Goal: Information Seeking & Learning: Find specific page/section

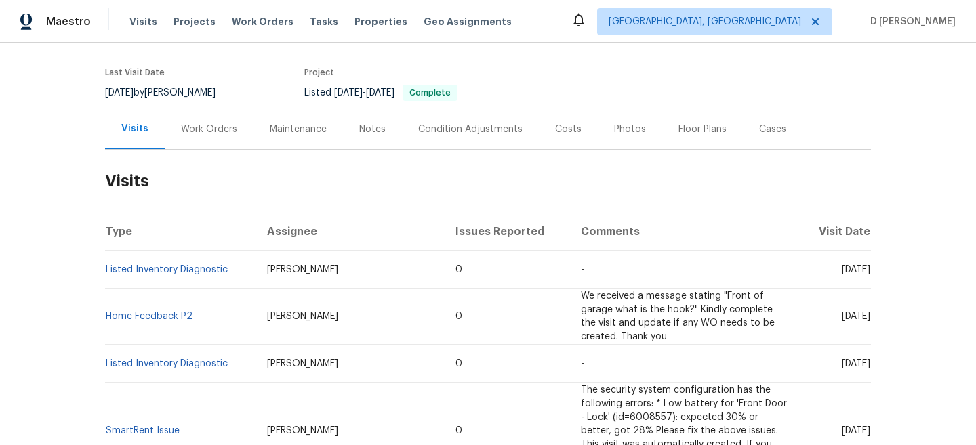
scroll to position [99, 0]
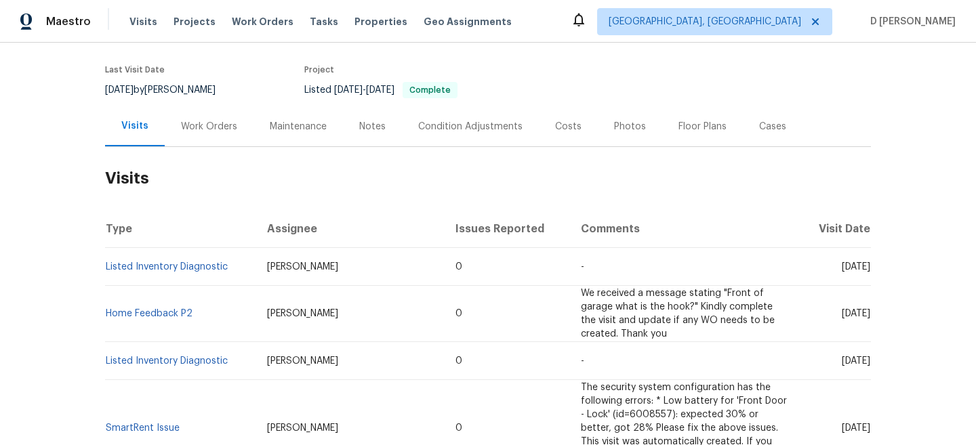
click at [203, 126] on div "Work Orders" at bounding box center [209, 127] width 56 height 14
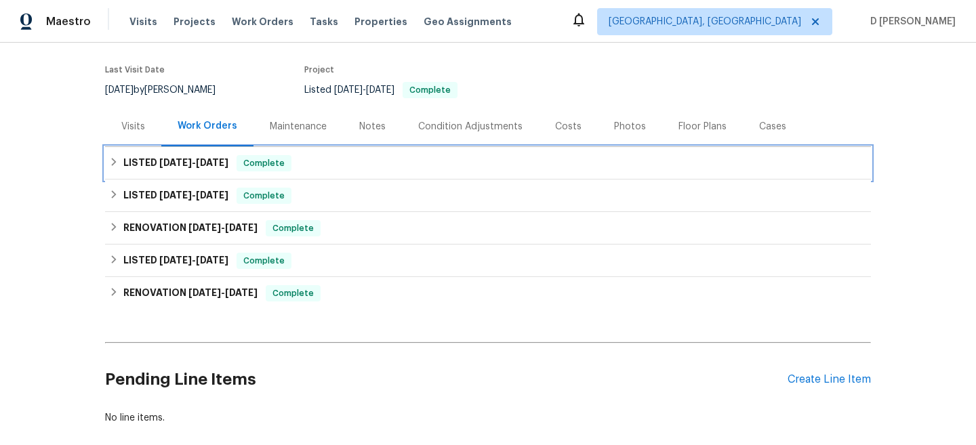
click at [110, 161] on icon at bounding box center [113, 161] width 9 height 9
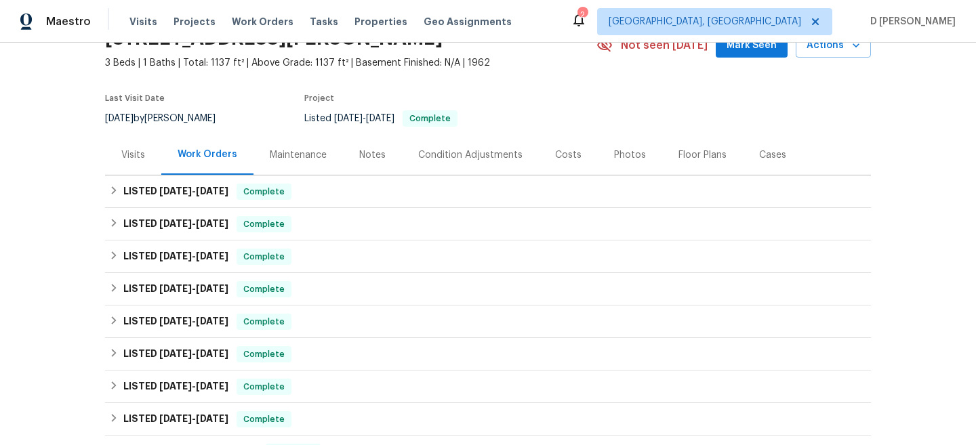
scroll to position [82, 0]
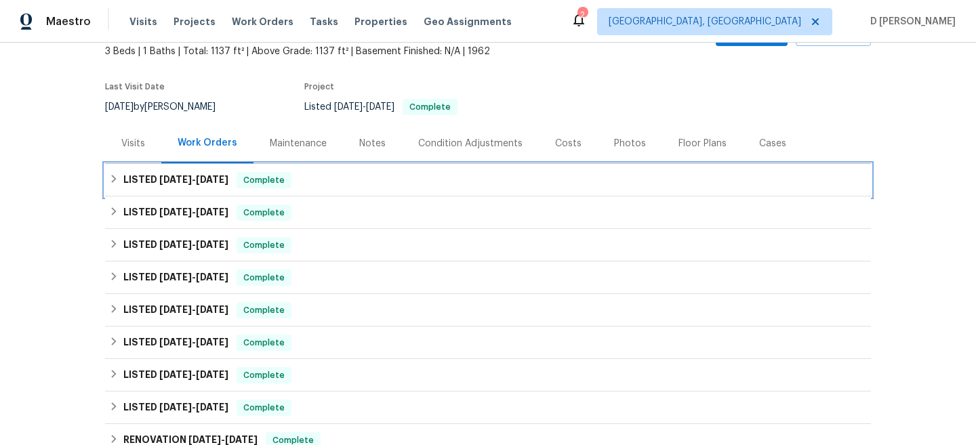
click at [127, 178] on h6 "LISTED [DATE] - [DATE]" at bounding box center [175, 180] width 105 height 16
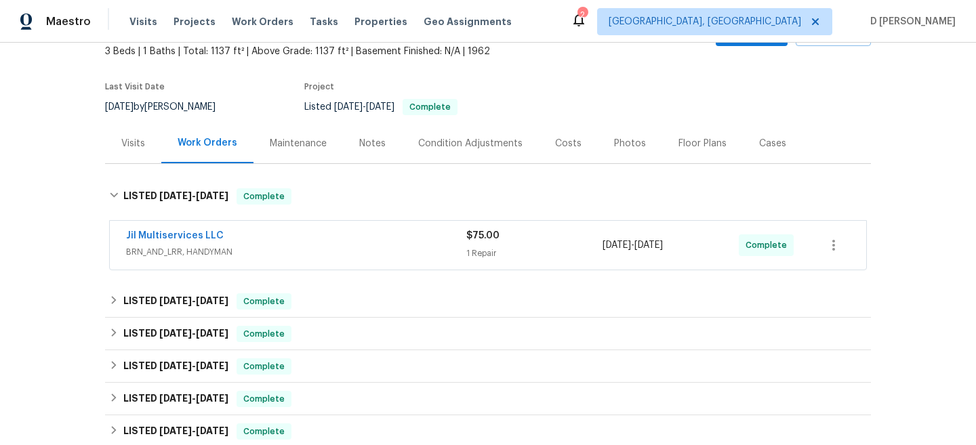
click at [300, 254] on span "BRN_AND_LRR, HANDYMAN" at bounding box center [296, 252] width 340 height 14
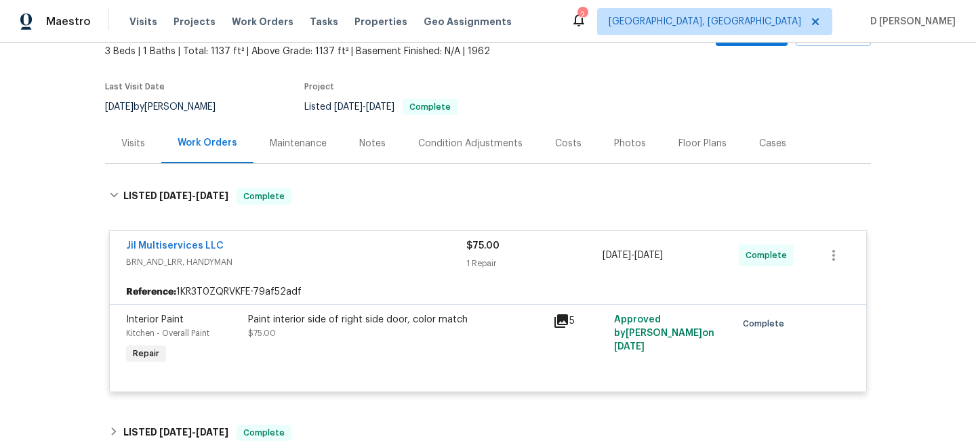
click at [138, 144] on div "Visits" at bounding box center [133, 144] width 24 height 14
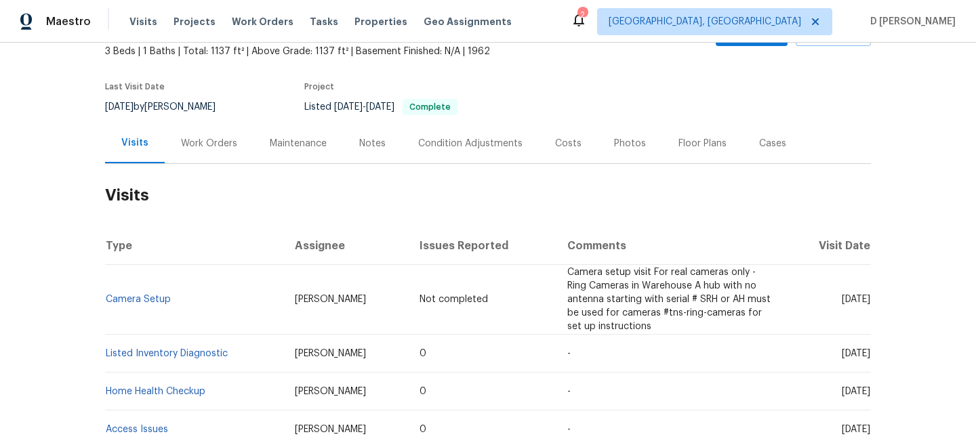
scroll to position [89, 0]
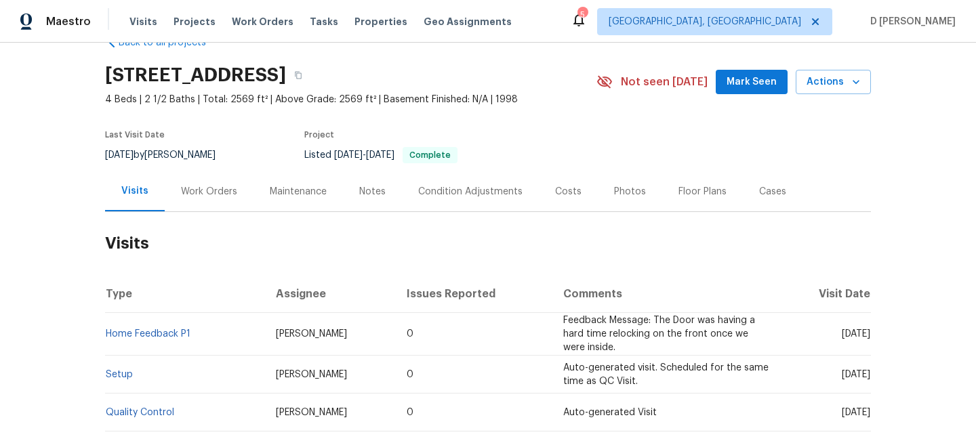
scroll to position [41, 0]
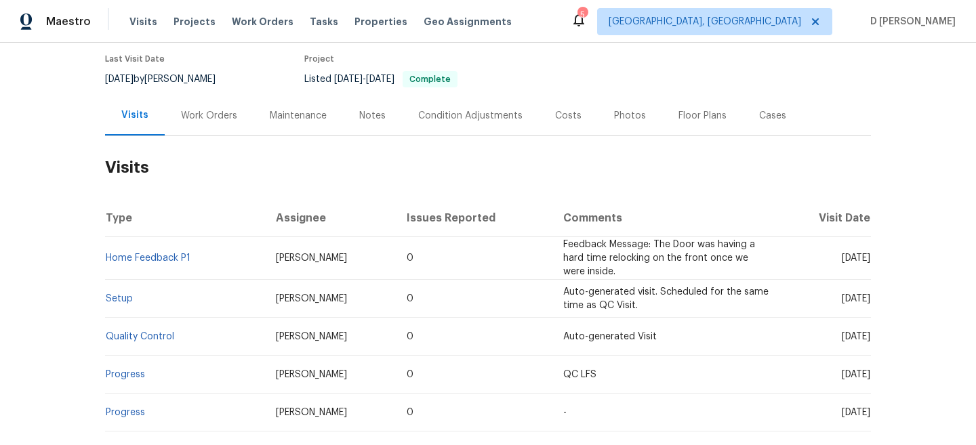
click at [190, 113] on div "Work Orders" at bounding box center [209, 116] width 56 height 14
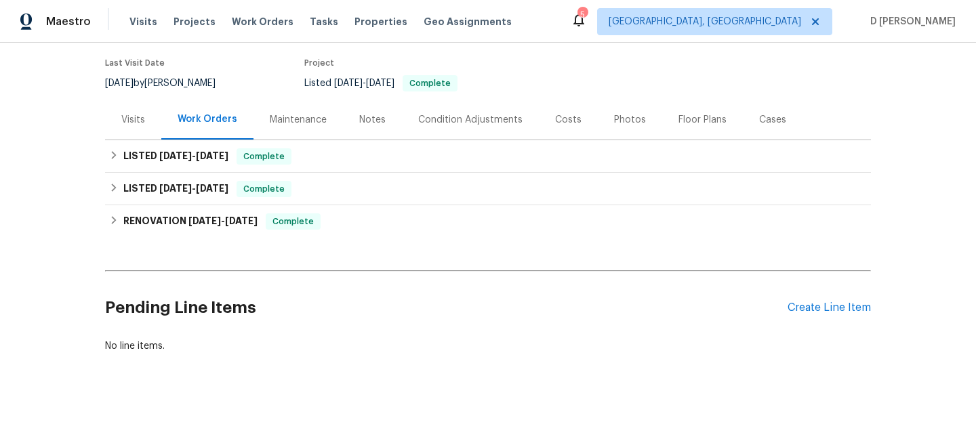
click at [139, 123] on div "Visits" at bounding box center [133, 120] width 24 height 14
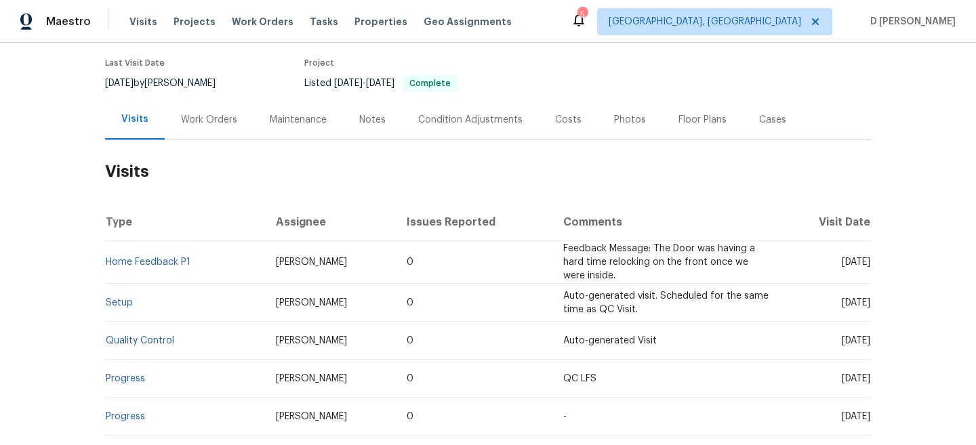
scroll to position [110, 0]
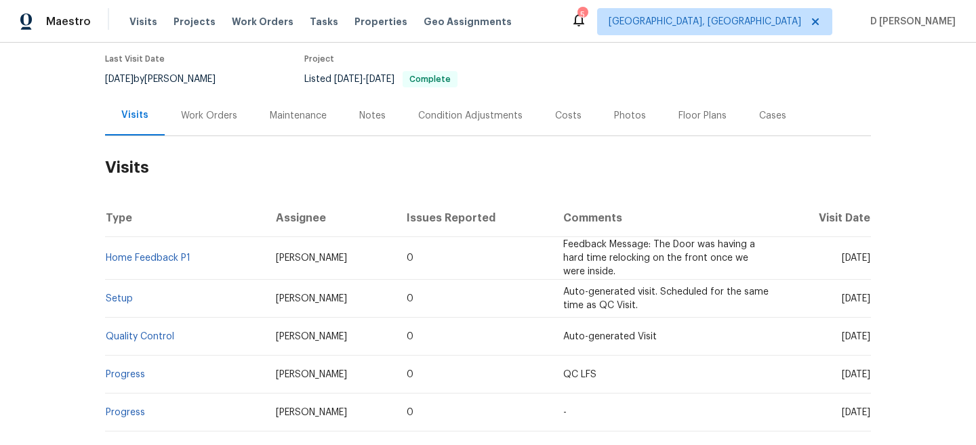
click at [224, 109] on div "Work Orders" at bounding box center [209, 116] width 56 height 14
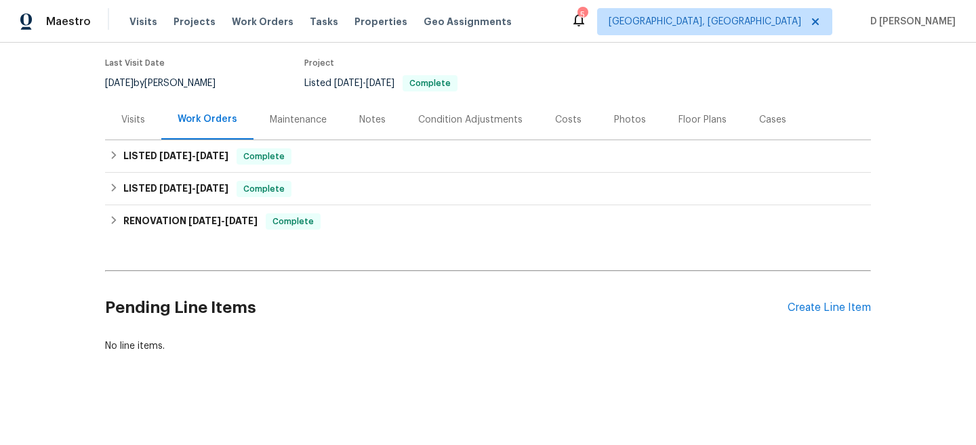
scroll to position [106, 0]
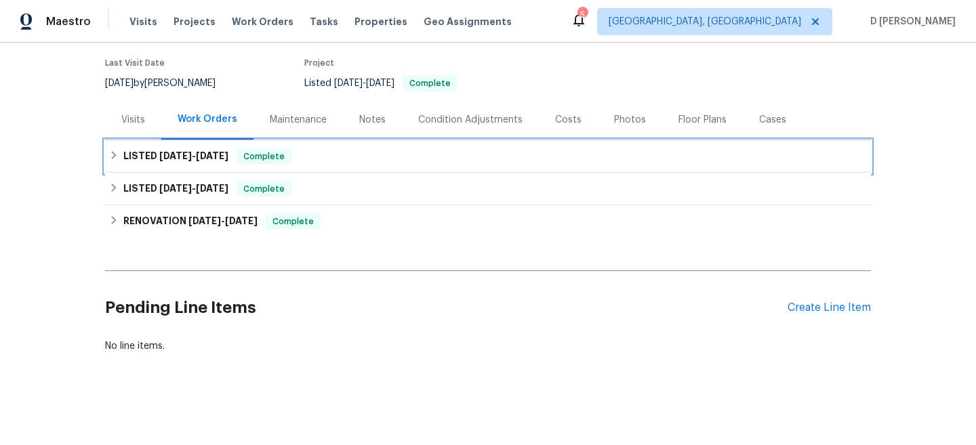
click at [113, 151] on icon at bounding box center [113, 154] width 9 height 9
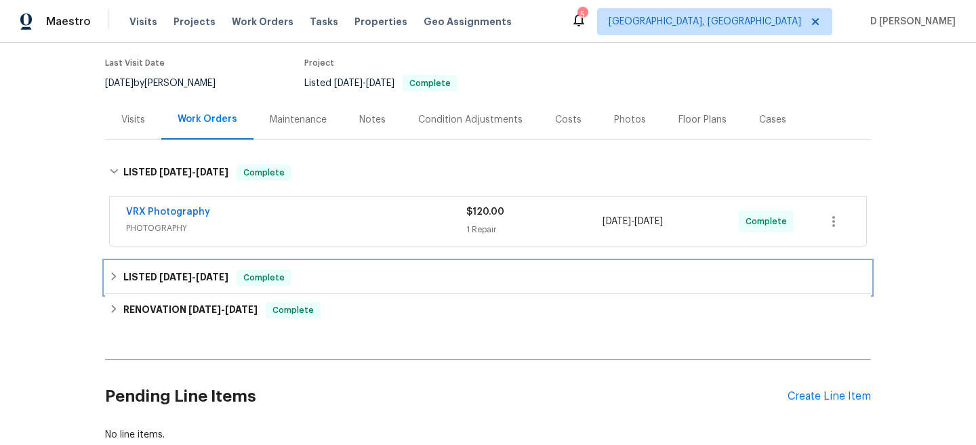
click at [120, 270] on div "LISTED 8/11/25 - 8/13/25 Complete" at bounding box center [488, 278] width 758 height 16
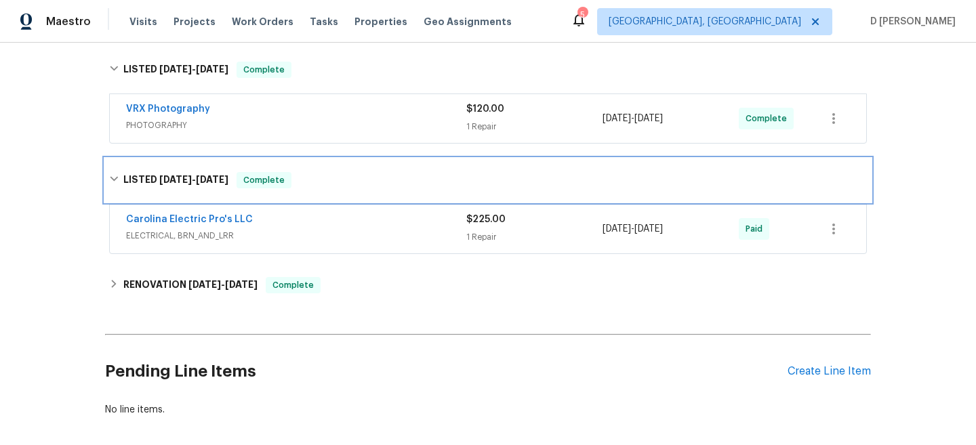
scroll to position [242, 0]
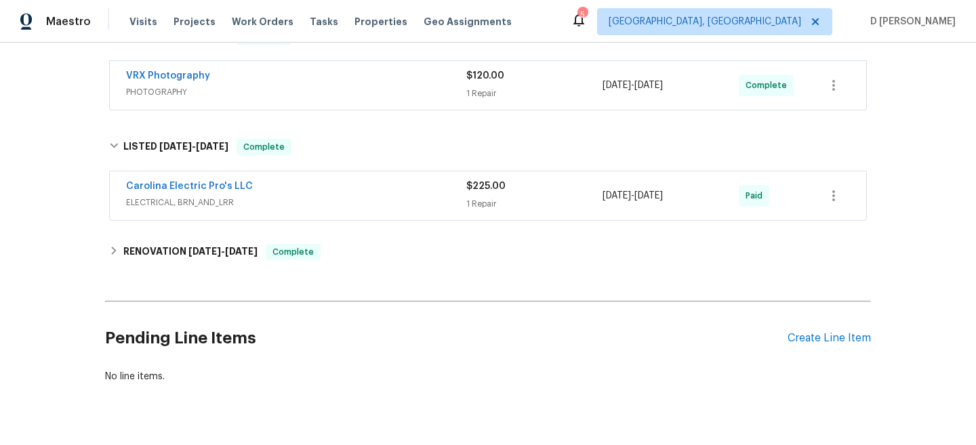
click at [284, 197] on span "ELECTRICAL, BRN_AND_LRR" at bounding box center [296, 203] width 340 height 14
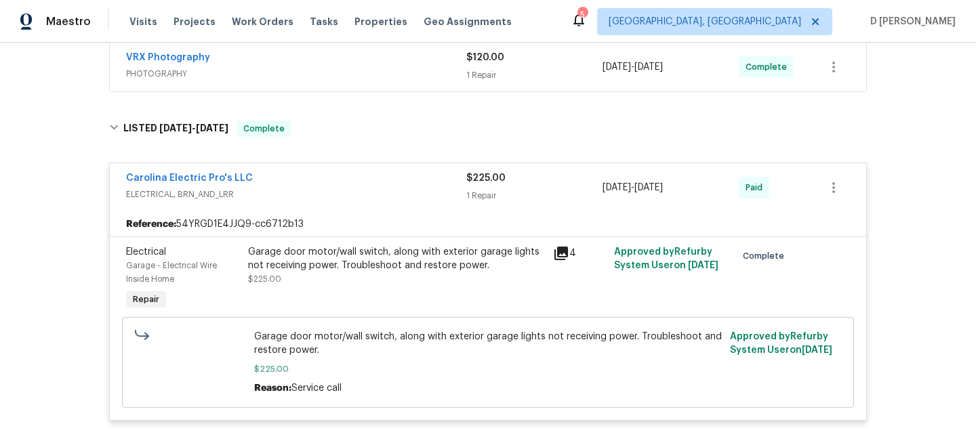
scroll to position [128, 0]
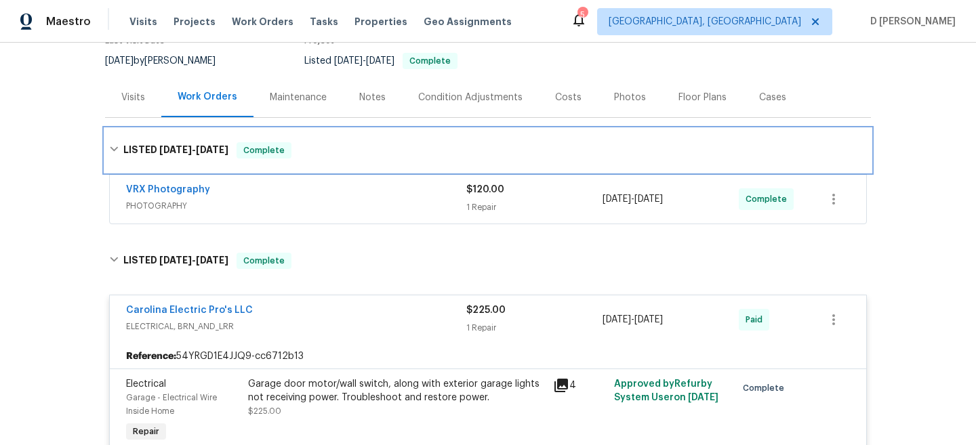
click at [123, 159] on div "LISTED 8/21/25 - 8/22/25 Complete" at bounding box center [488, 150] width 766 height 43
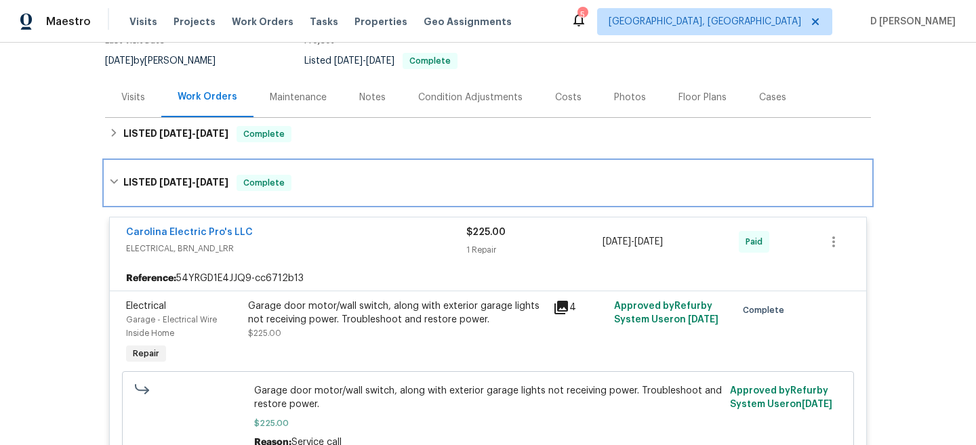
click at [121, 186] on div "LISTED 8/11/25 - 8/13/25 Complete" at bounding box center [488, 183] width 758 height 16
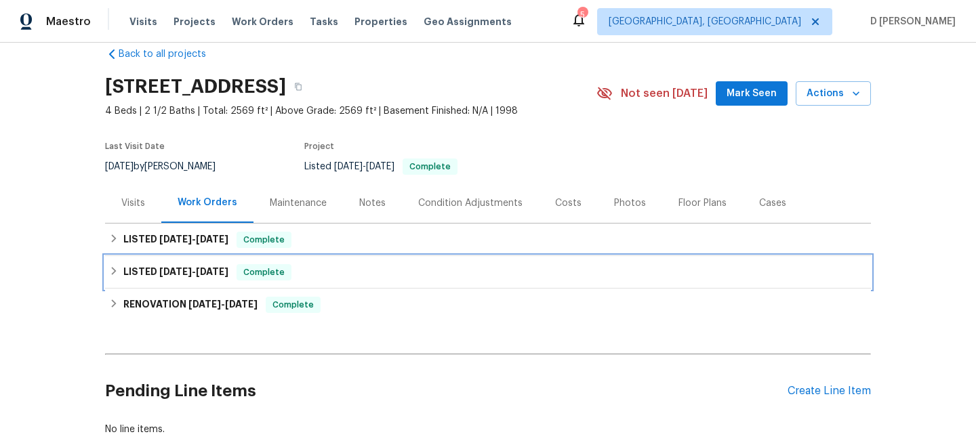
scroll to position [0, 0]
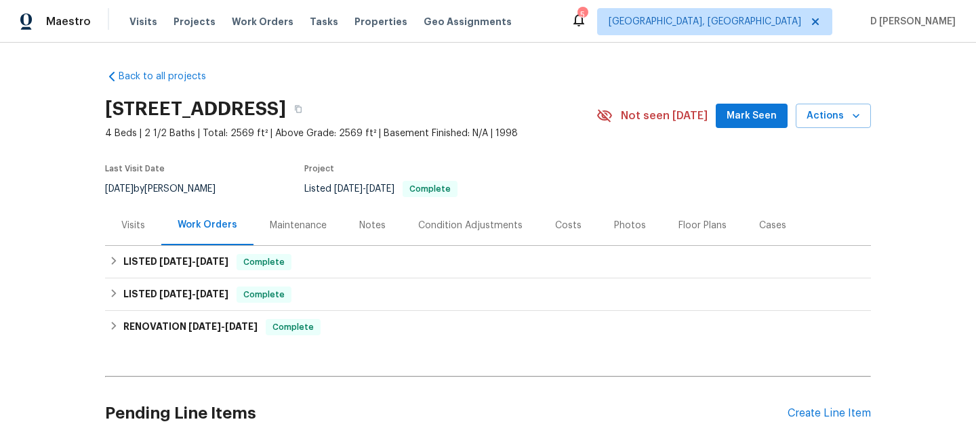
click at [142, 230] on div "Visits" at bounding box center [133, 226] width 24 height 14
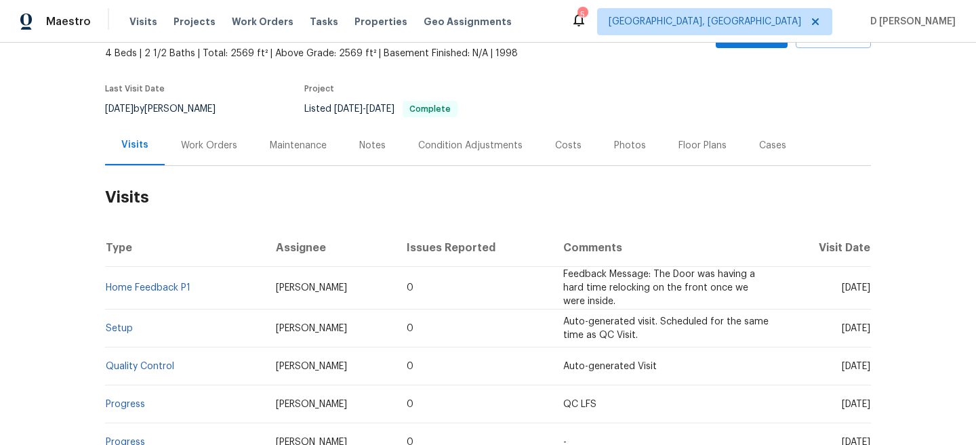
scroll to position [79, 0]
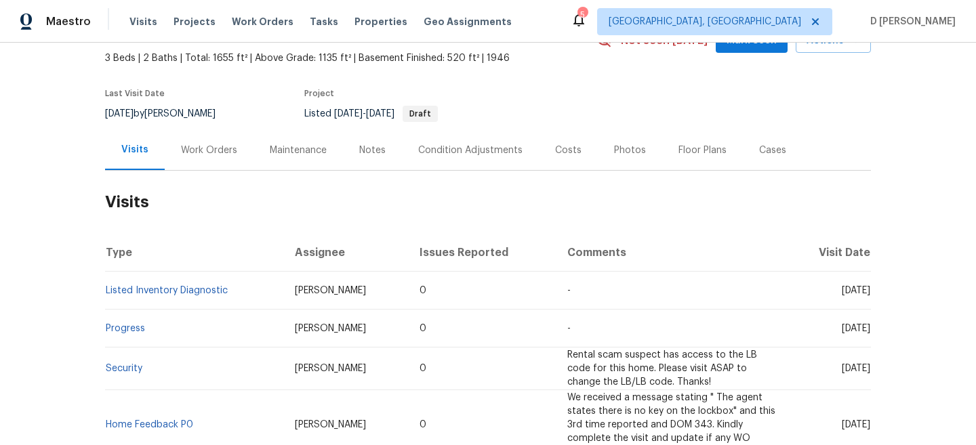
scroll to position [86, 0]
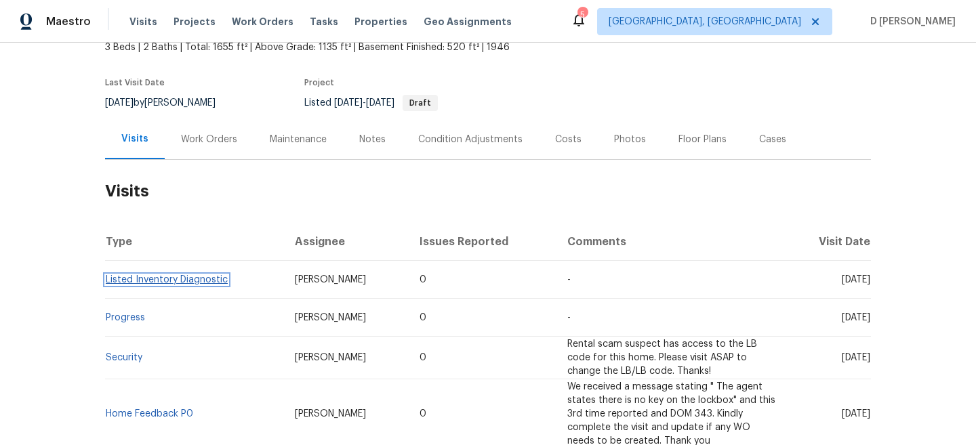
click at [158, 282] on link "Listed Inventory Diagnostic" at bounding box center [167, 279] width 122 height 9
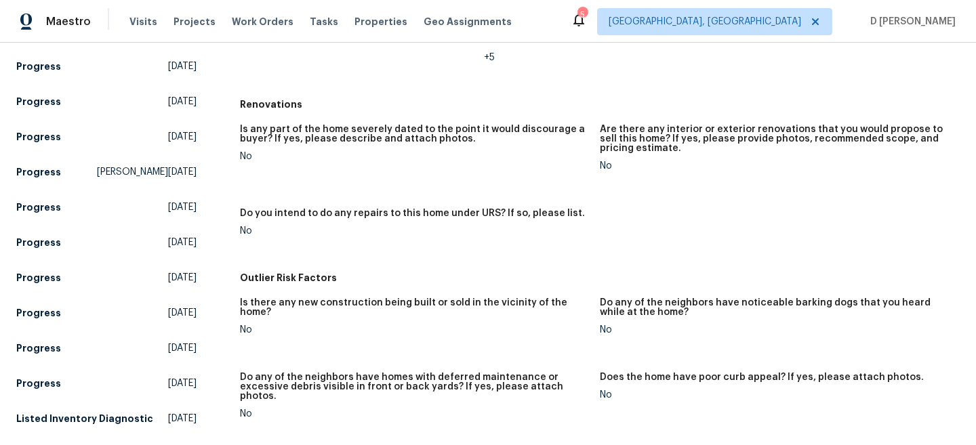
scroll to position [91, 0]
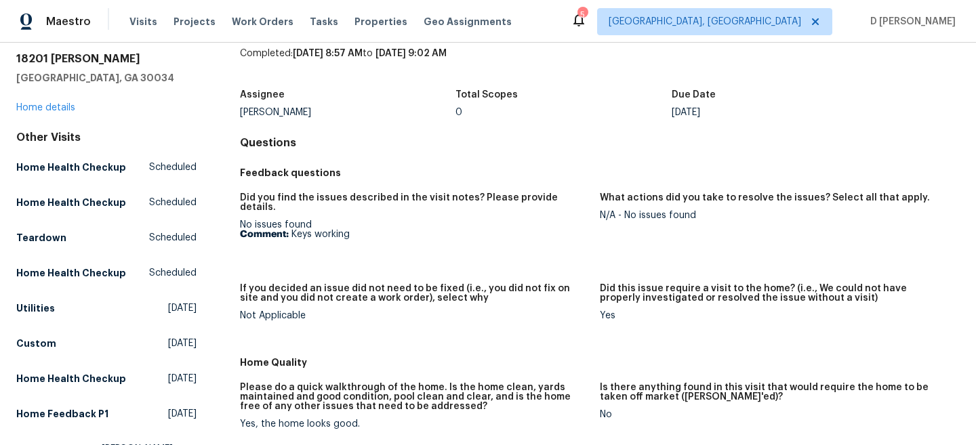
scroll to position [61, 0]
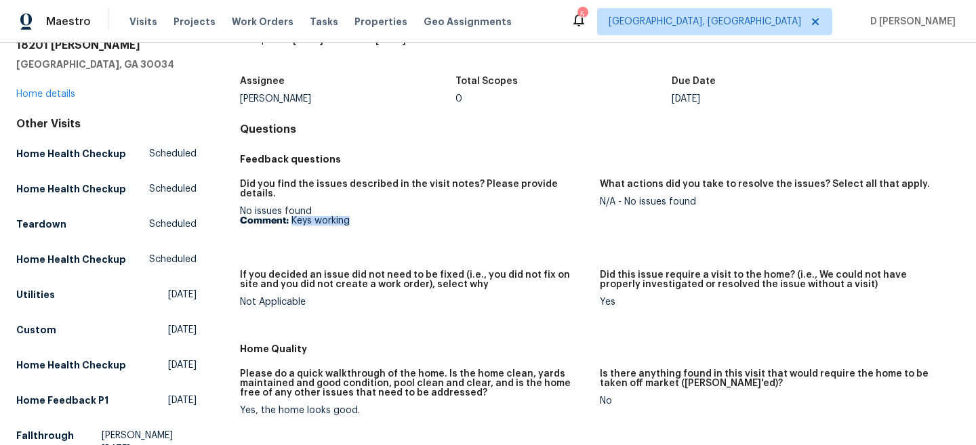
drag, startPoint x: 291, startPoint y: 211, endPoint x: 420, endPoint y: 209, distance: 129.5
click at [420, 216] on p "Comment: Keys working" at bounding box center [414, 220] width 349 height 9
copy p "Keys working"
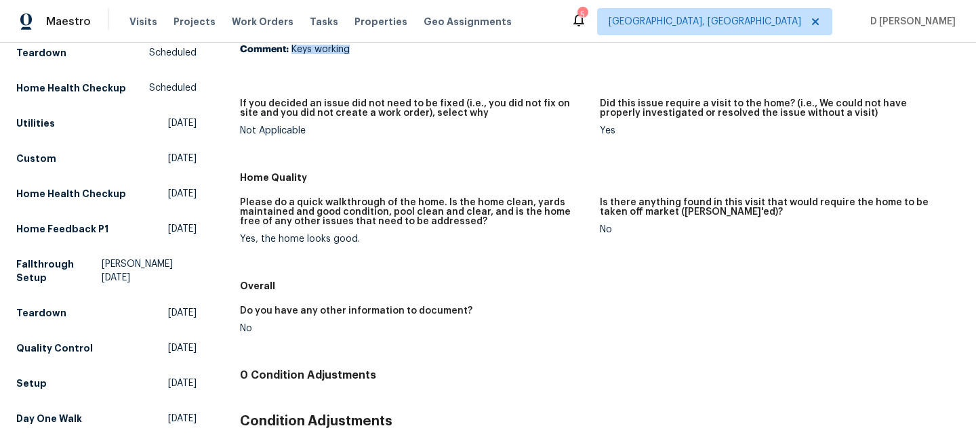
scroll to position [228, 0]
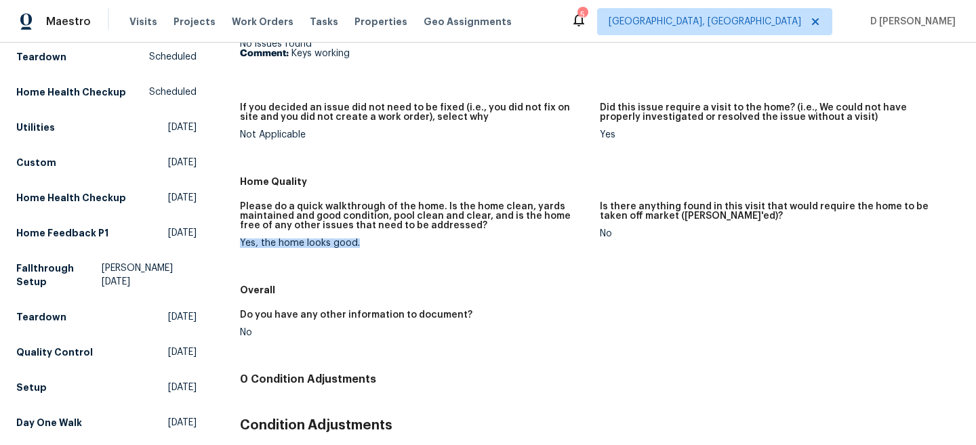
drag, startPoint x: 237, startPoint y: 232, endPoint x: 471, endPoint y: 241, distance: 234.0
click at [471, 241] on div "All visits 18201 Waldrop Cv Decatur, GA 30034 Home details Other Visits Home He…" at bounding box center [487, 202] width 943 height 723
copy div "Yes, the home looks good."
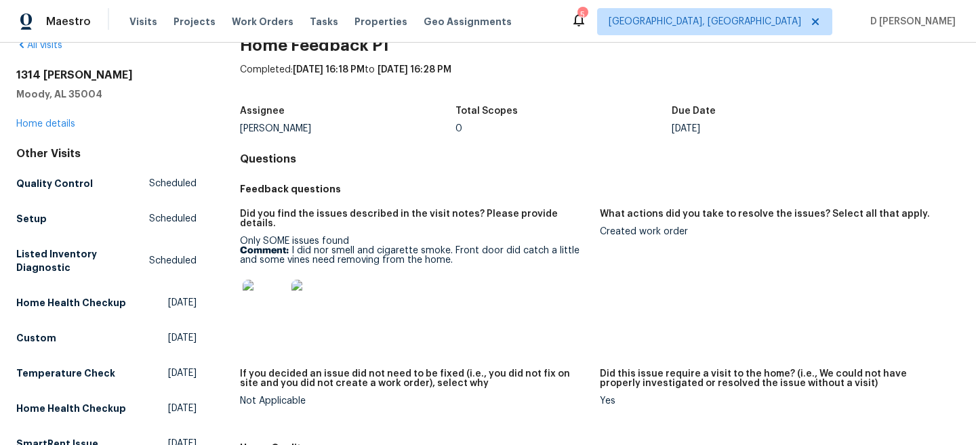
scroll to position [43, 0]
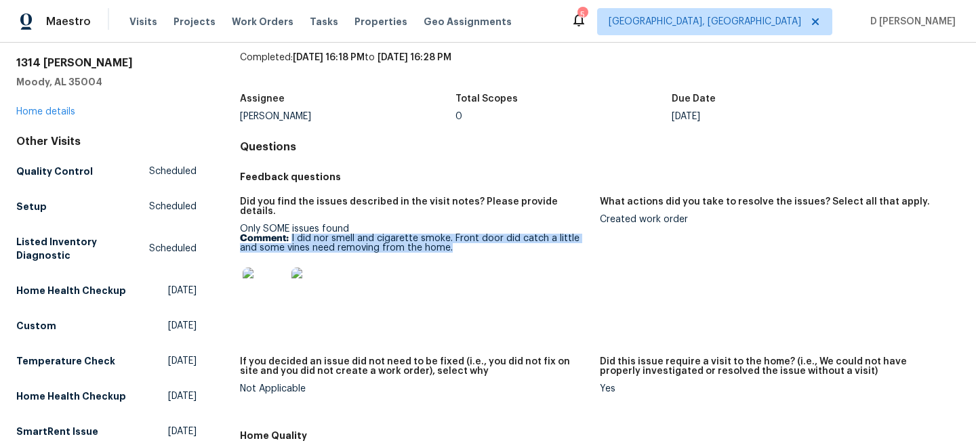
drag, startPoint x: 290, startPoint y: 228, endPoint x: 453, endPoint y: 241, distance: 163.9
click at [453, 241] on p "Comment: I did nor smell and cigarette smoke. Front door did catch a little and…" at bounding box center [414, 243] width 349 height 19
copy p "I did nor smell and cigarette smoke. Front door did catch a little and some vin…"
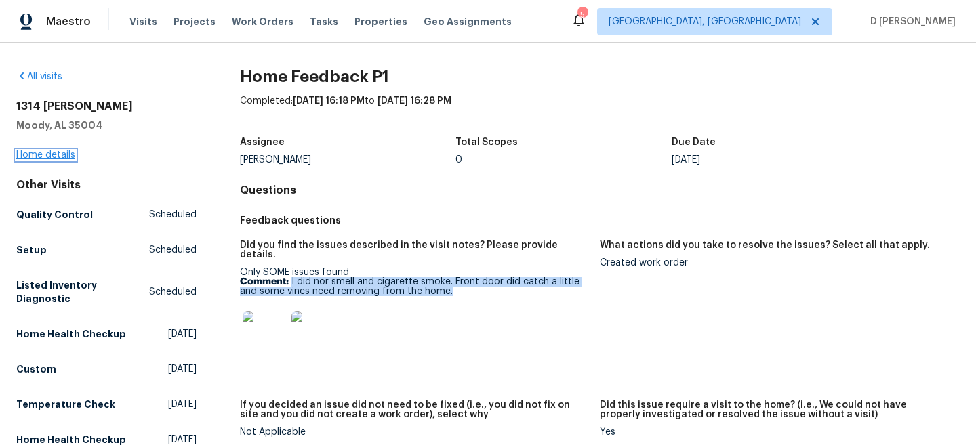
click at [43, 159] on link "Home details" at bounding box center [45, 154] width 59 height 9
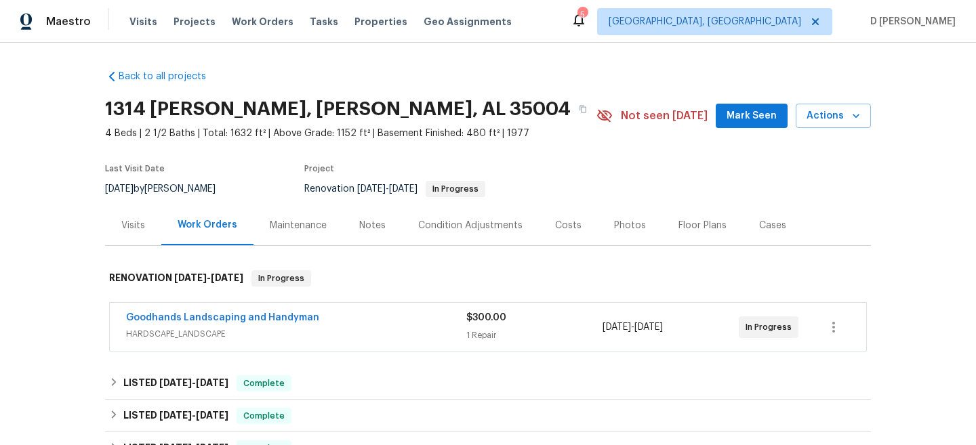
click at [153, 335] on span "HARDSCAPE_LANDSCAPE" at bounding box center [296, 334] width 340 height 14
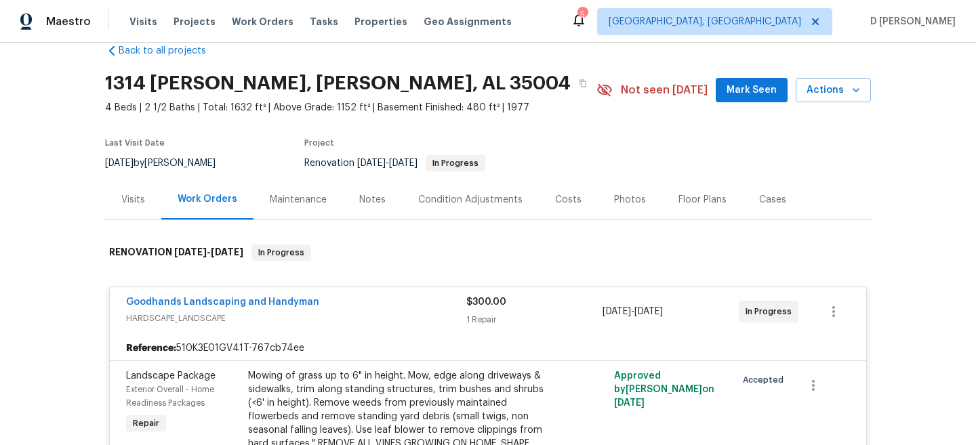
scroll to position [28, 0]
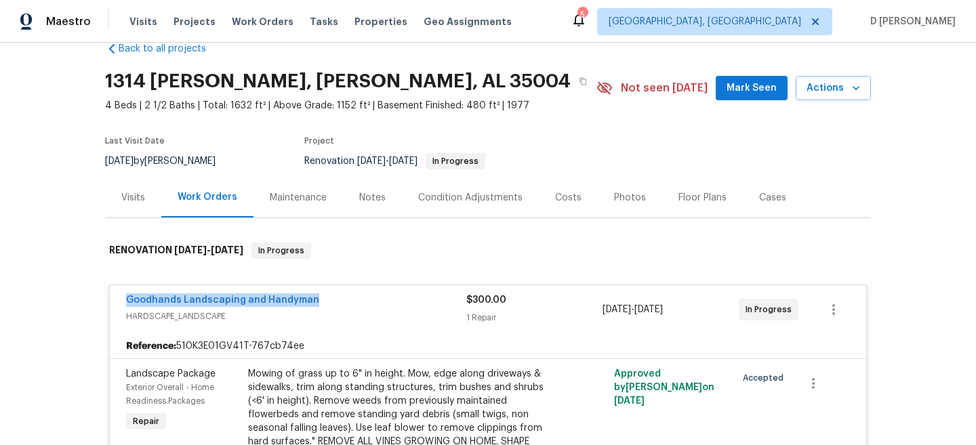
drag, startPoint x: 113, startPoint y: 300, endPoint x: 354, endPoint y: 302, distance: 241.3
click at [354, 302] on div "Goodhands Landscaping and Handyman HARDSCAPE_LANDSCAPE $300.00 1 Repair [DATE] …" at bounding box center [488, 309] width 756 height 49
copy link "Goodhands Landscaping and Handyman"
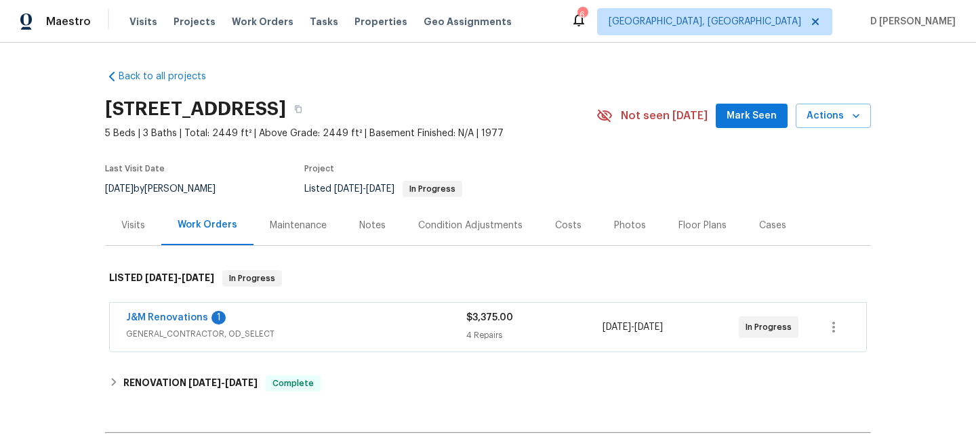
scroll to position [31, 0]
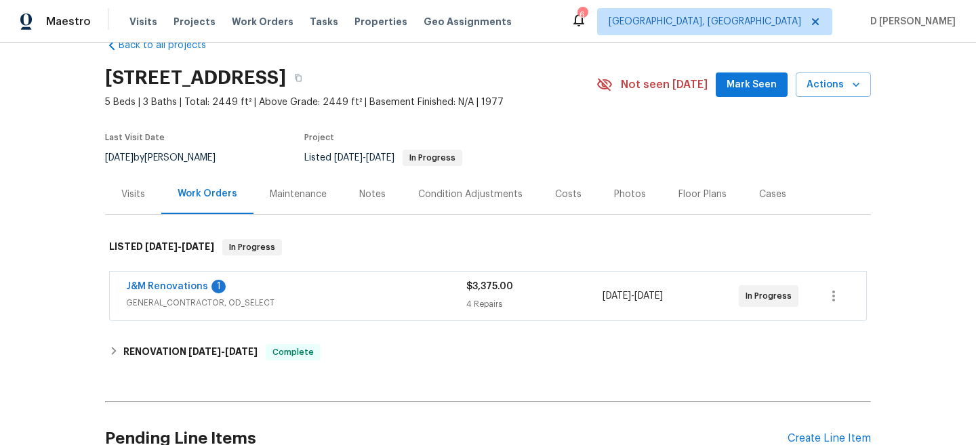
click at [303, 293] on div "J&M Renovations 1" at bounding box center [296, 288] width 340 height 16
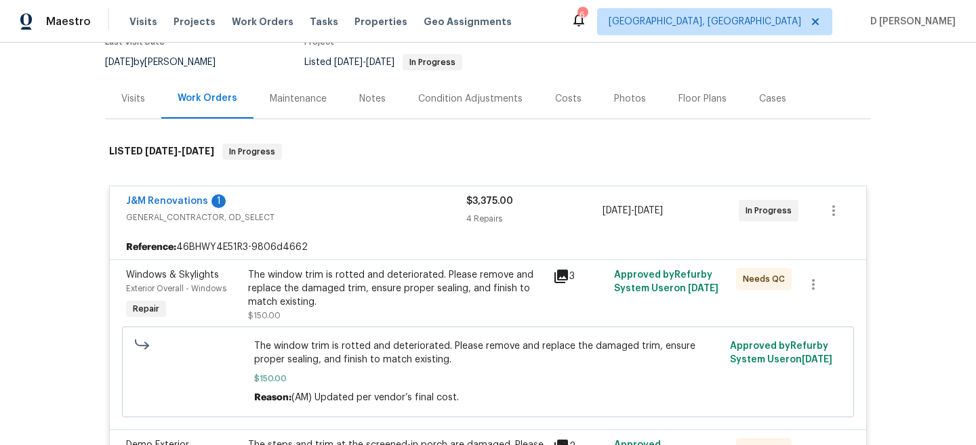
scroll to position [150, 0]
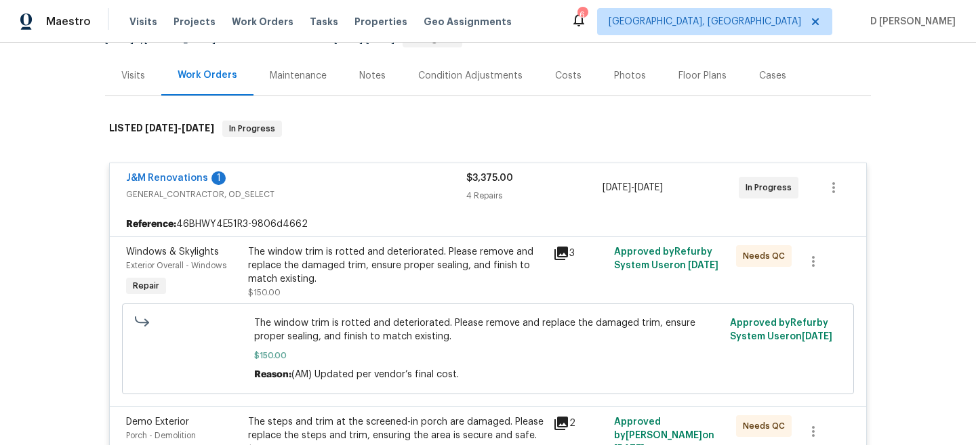
click at [188, 194] on span "GENERAL_CONTRACTOR, OD_SELECT" at bounding box center [296, 195] width 340 height 14
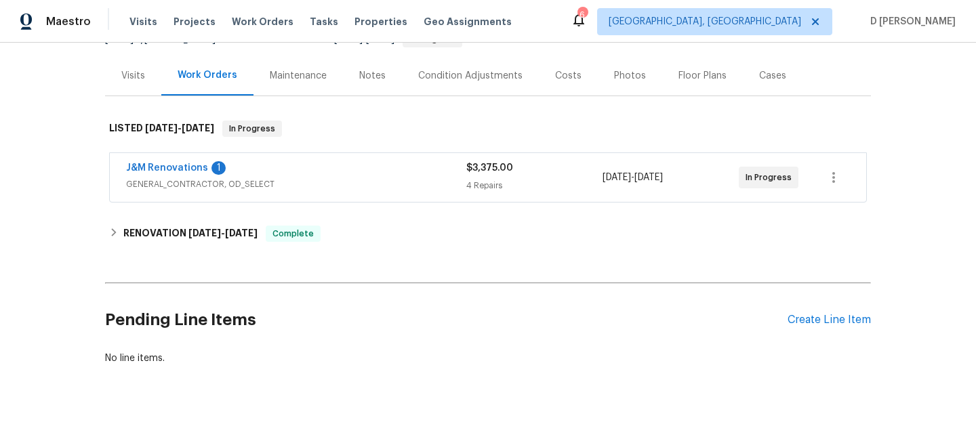
scroll to position [0, 0]
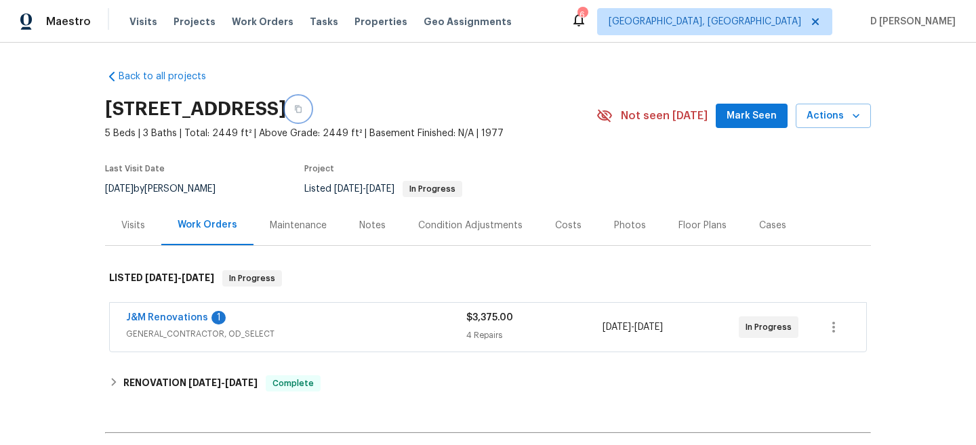
click at [302, 108] on icon "button" at bounding box center [298, 109] width 7 height 7
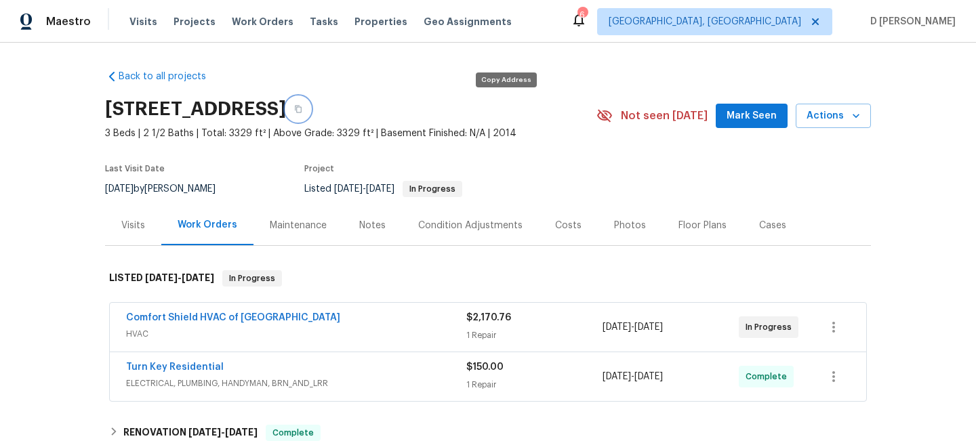
click at [302, 113] on icon "button" at bounding box center [298, 109] width 8 height 8
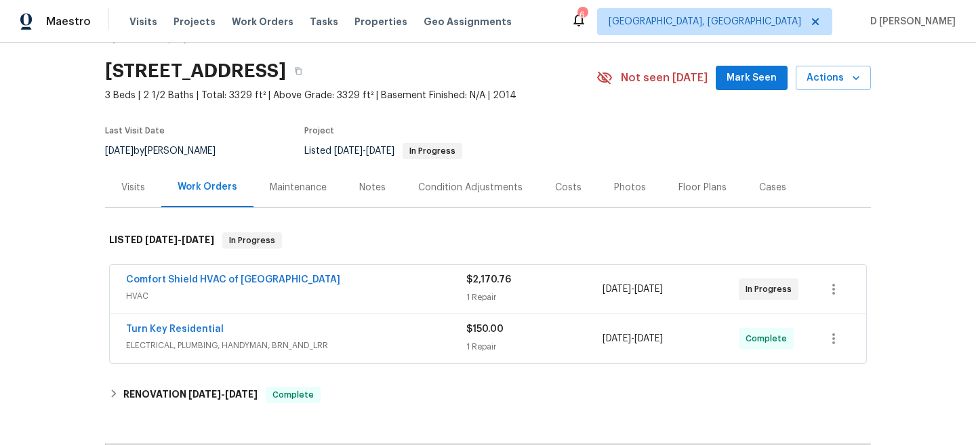
click at [272, 298] on span "HVAC" at bounding box center [296, 296] width 340 height 14
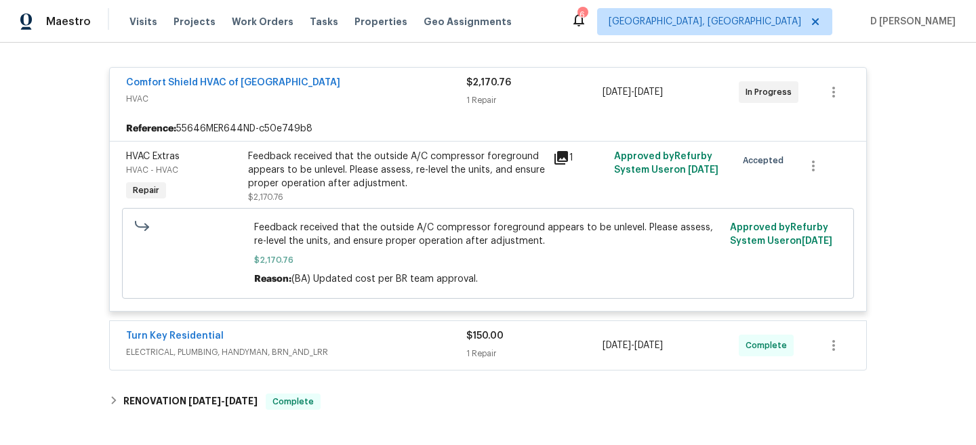
scroll to position [248, 0]
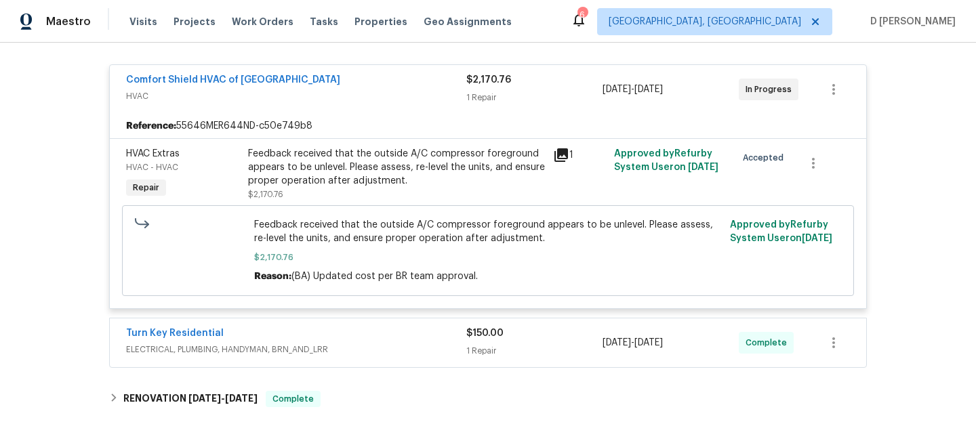
click at [288, 360] on div "Turn Key Residential ELECTRICAL, PLUMBING, HANDYMAN, BRN_AND_LRR $150.00 1 Repa…" at bounding box center [488, 343] width 756 height 49
click at [316, 349] on span "ELECTRICAL, PLUMBING, HANDYMAN, BRN_AND_LRR" at bounding box center [296, 350] width 340 height 14
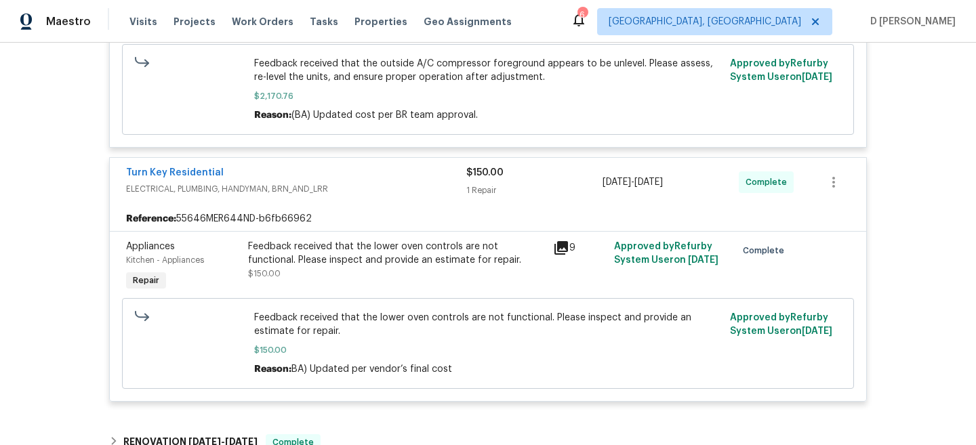
scroll to position [413, 0]
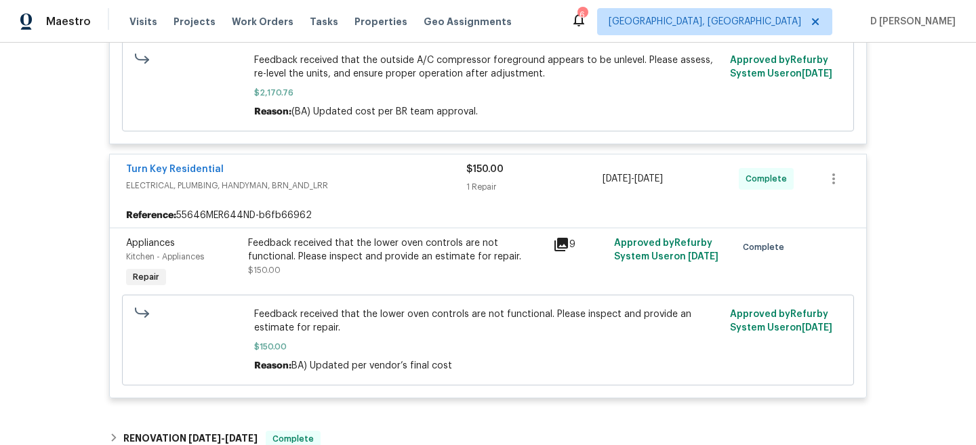
click at [563, 245] on icon at bounding box center [561, 245] width 16 height 16
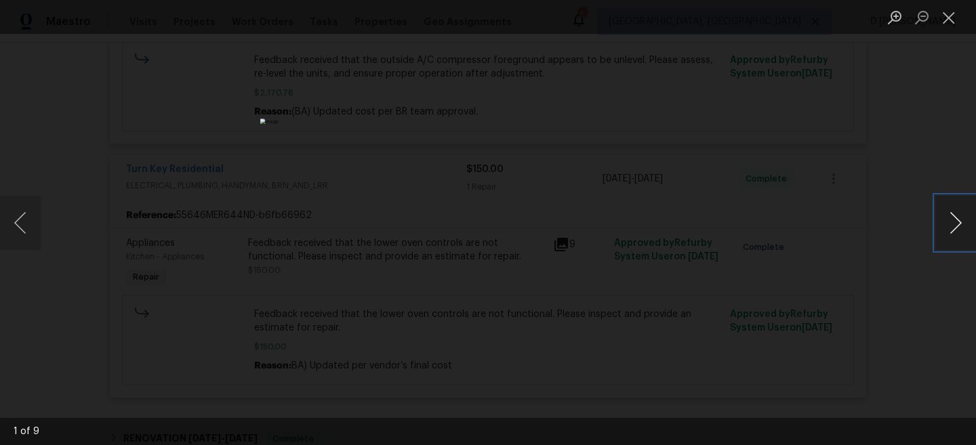
click at [956, 216] on button "Next image" at bounding box center [955, 223] width 41 height 54
click at [953, 21] on button "Close lightbox" at bounding box center [948, 17] width 27 height 24
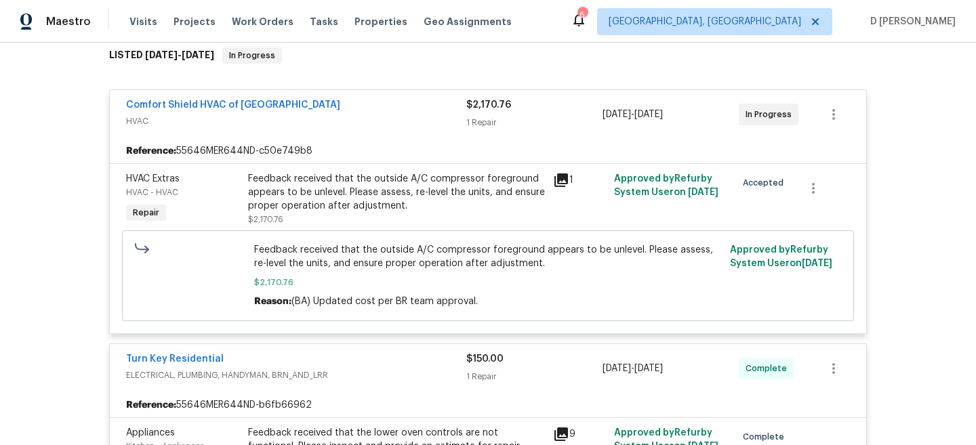
scroll to position [0, 0]
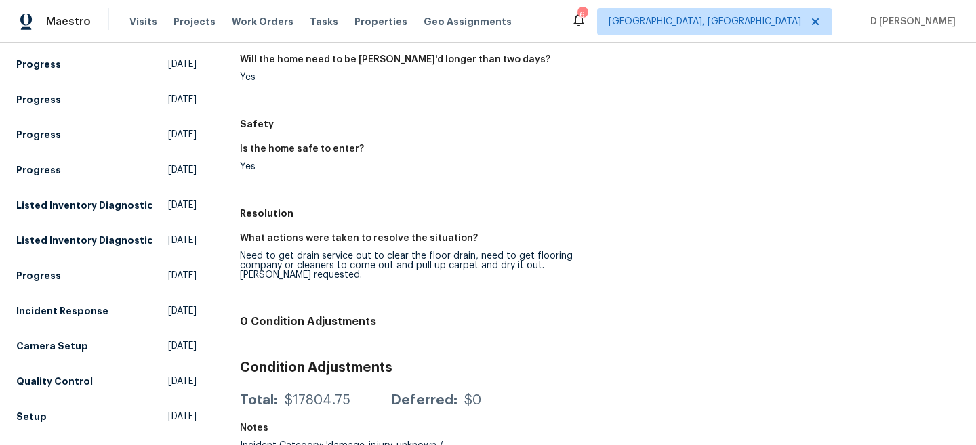
scroll to position [186, 0]
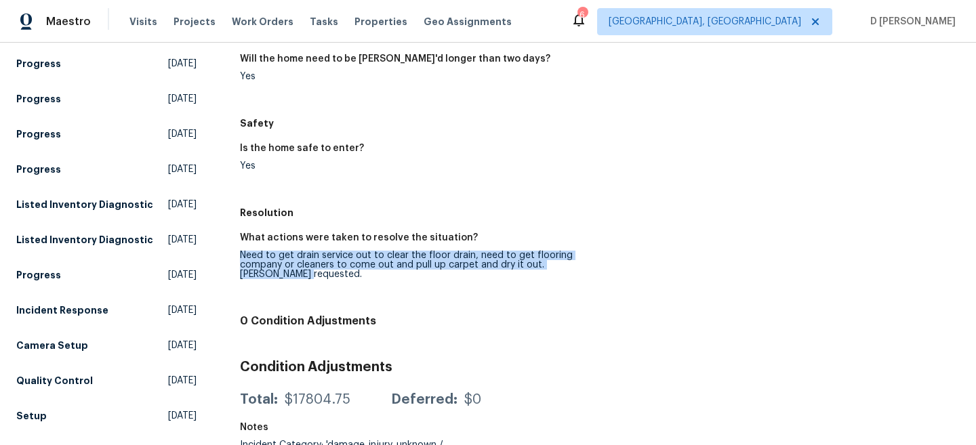
drag, startPoint x: 240, startPoint y: 252, endPoint x: 309, endPoint y: 278, distance: 73.8
click at [309, 278] on div "Need to get drain service out to clear the floor drain, need to get flooring co…" at bounding box center [414, 265] width 349 height 28
copy div "Need to get drain service out to clear the floor drain, need to get flooring co…"
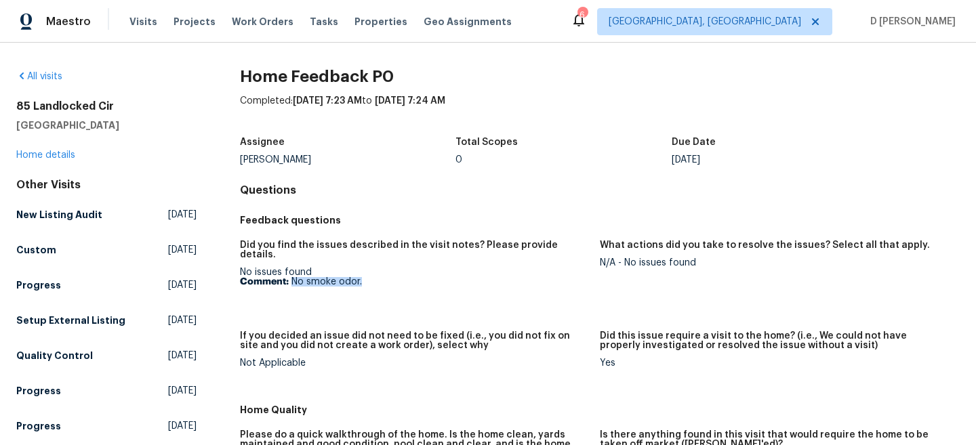
drag, startPoint x: 292, startPoint y: 272, endPoint x: 394, endPoint y: 270, distance: 102.4
click at [396, 277] on p "Comment: No smoke odor." at bounding box center [414, 281] width 349 height 9
copy p "No smoke odor."
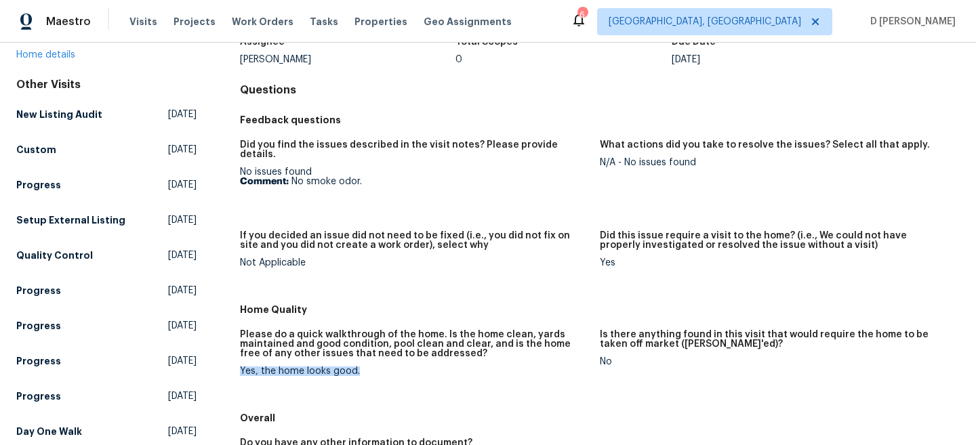
drag, startPoint x: 241, startPoint y: 361, endPoint x: 439, endPoint y: 366, distance: 198.0
click at [439, 367] on div "Yes, the home looks good." at bounding box center [414, 371] width 349 height 9
copy div "Yes, the home looks good."
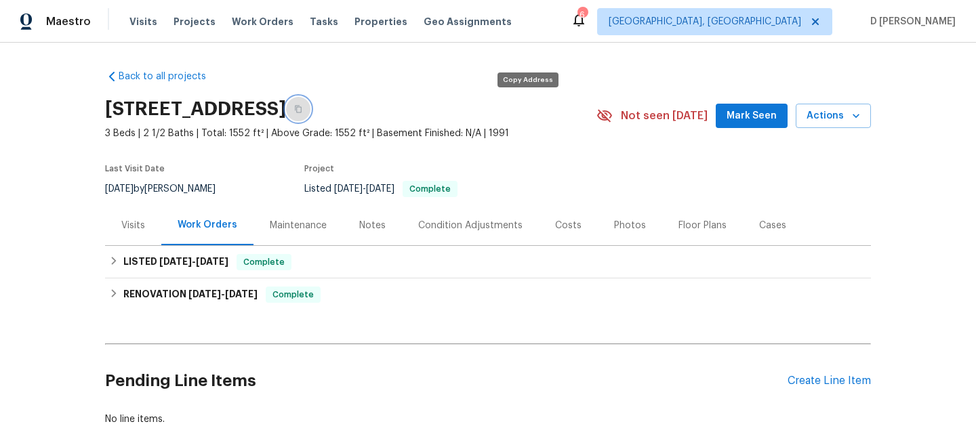
click at [302, 110] on icon "button" at bounding box center [298, 109] width 8 height 8
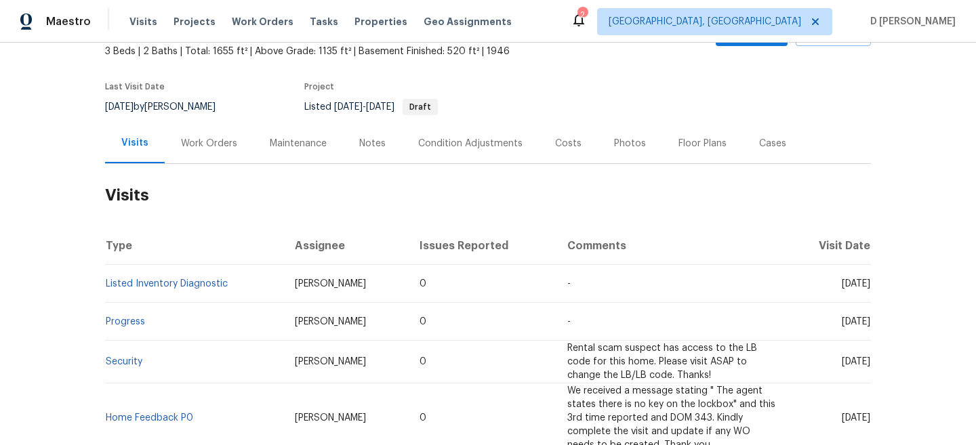
scroll to position [90, 0]
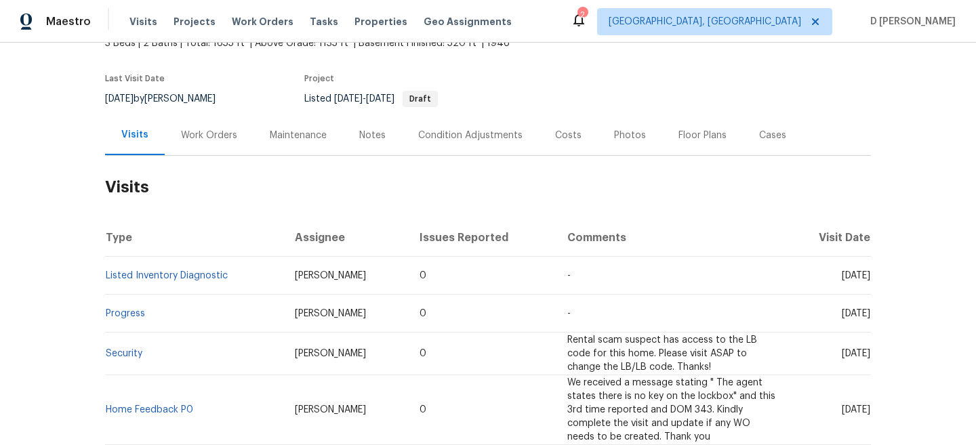
click at [214, 147] on div "Work Orders" at bounding box center [209, 135] width 89 height 40
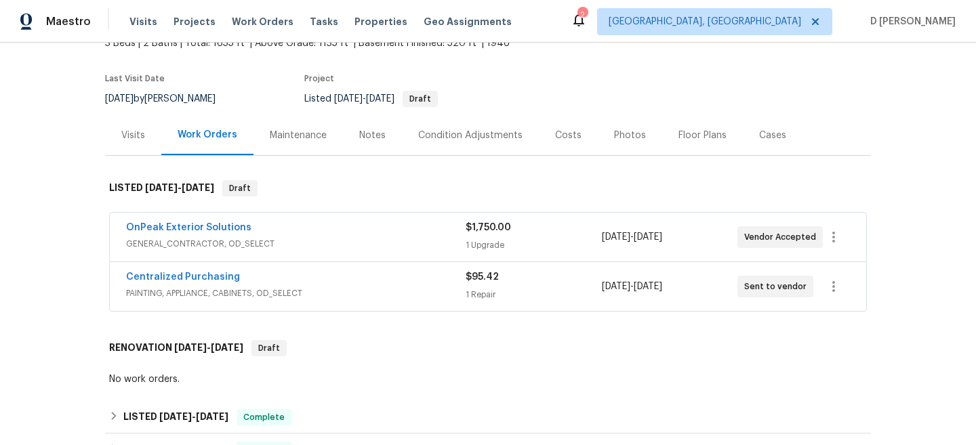
click at [270, 232] on div "OnPeak Exterior Solutions" at bounding box center [296, 229] width 340 height 16
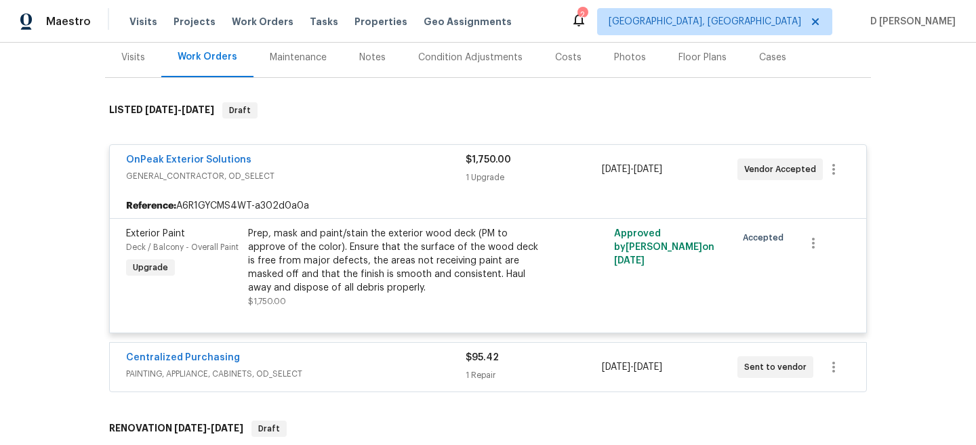
scroll to position [176, 0]
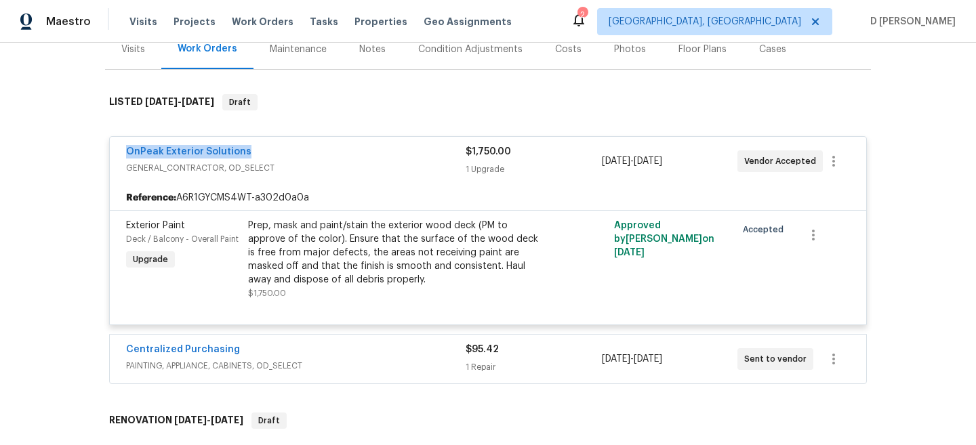
drag, startPoint x: 120, startPoint y: 148, endPoint x: 362, endPoint y: 148, distance: 242.0
click at [362, 148] on div "OnPeak Exterior Solutions GENERAL_CONTRACTOR, OD_SELECT $1,750.00 1 Upgrade [DA…" at bounding box center [488, 161] width 756 height 49
copy link "OnPeak Exterior Solutions"
